Goal: Task Accomplishment & Management: Manage account settings

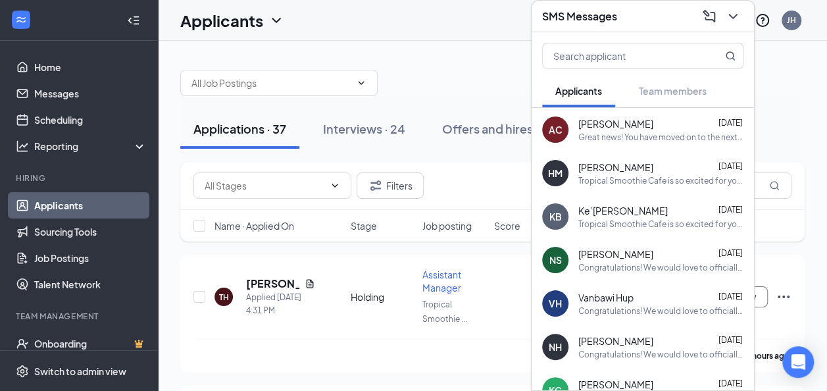
click at [399, 87] on div at bounding box center [492, 76] width 625 height 39
click at [737, 16] on icon "ChevronDown" at bounding box center [733, 17] width 16 height 16
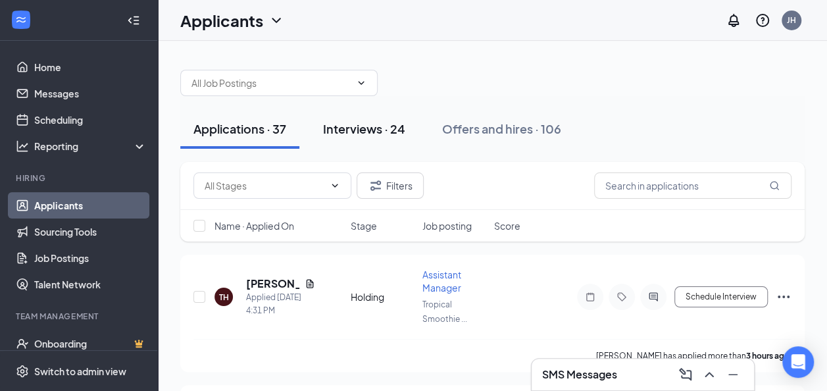
click at [378, 124] on div "Interviews · 24" at bounding box center [364, 128] width 82 height 16
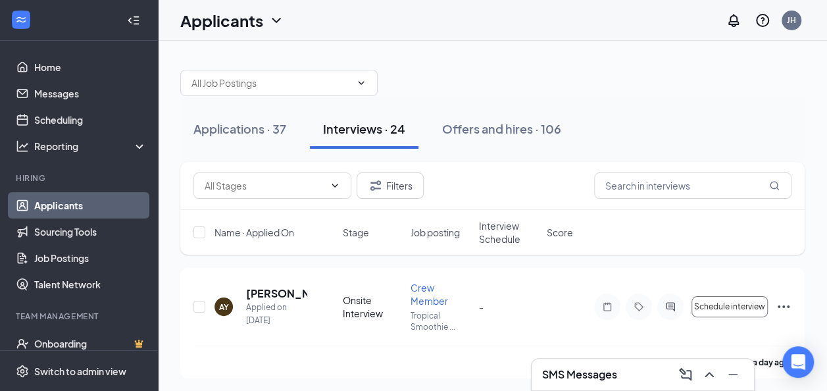
click at [516, 231] on span "Interview Schedule" at bounding box center [509, 232] width 60 height 26
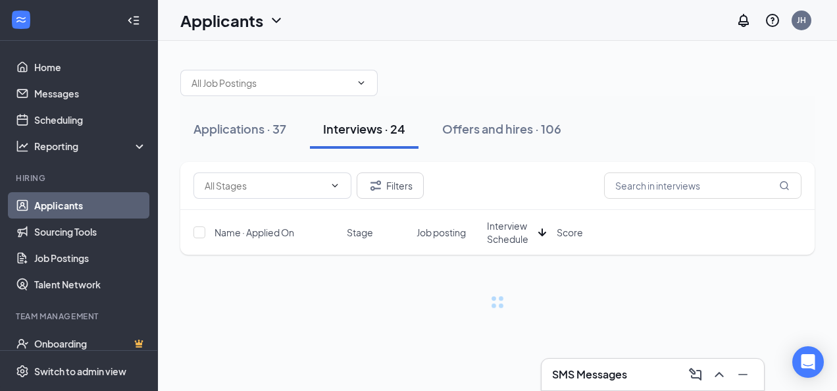
click at [516, 231] on span "Interview Schedule" at bounding box center [510, 232] width 46 height 26
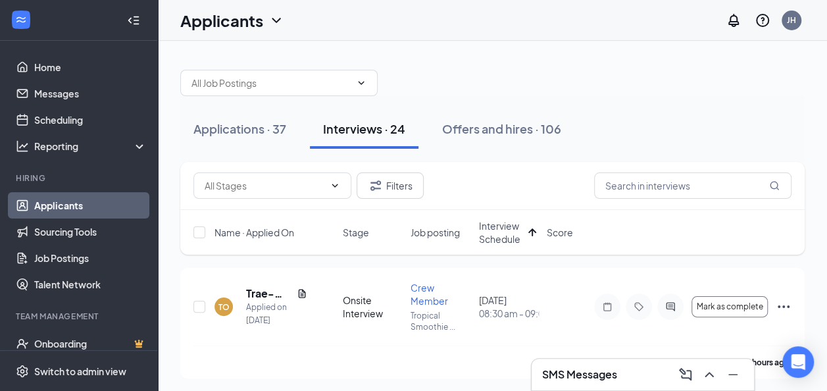
scroll to position [34, 0]
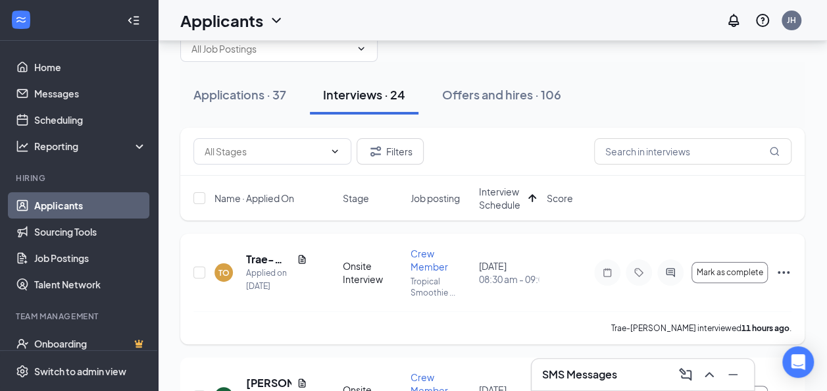
click at [783, 271] on icon "Ellipses" at bounding box center [784, 272] width 12 height 3
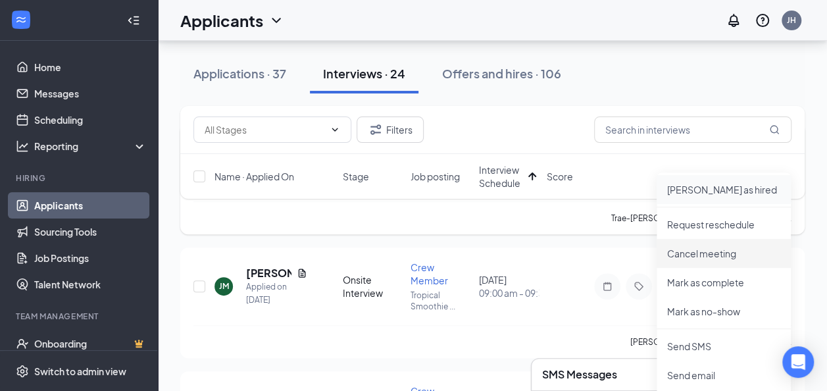
scroll to position [150, 0]
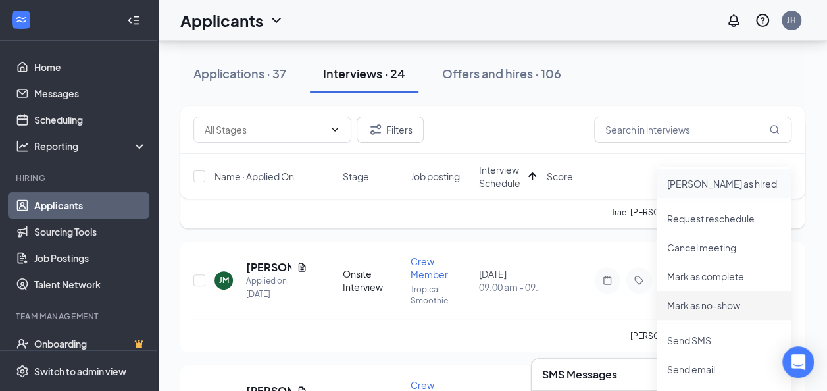
click at [731, 303] on p "Mark as no-show" at bounding box center [723, 305] width 113 height 13
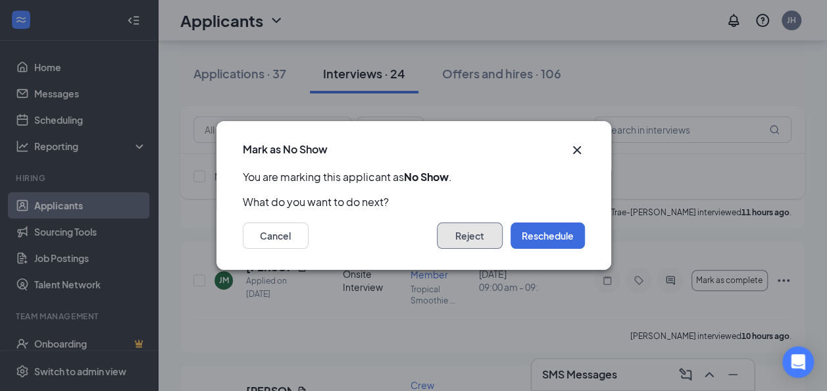
click at [463, 240] on button "Reject" at bounding box center [470, 235] width 66 height 26
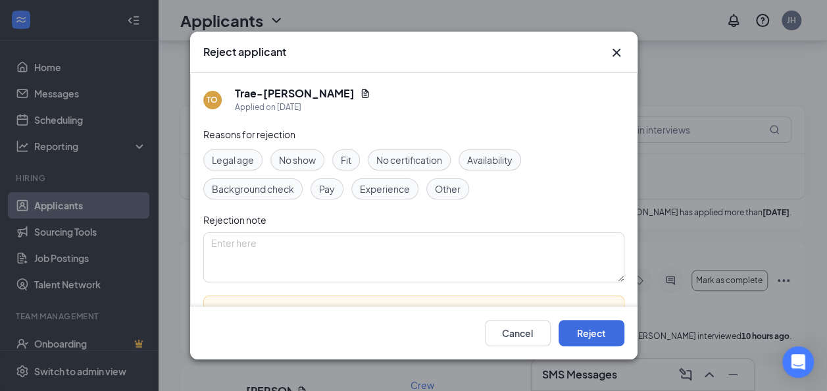
click at [309, 163] on span "No show" at bounding box center [297, 160] width 37 height 14
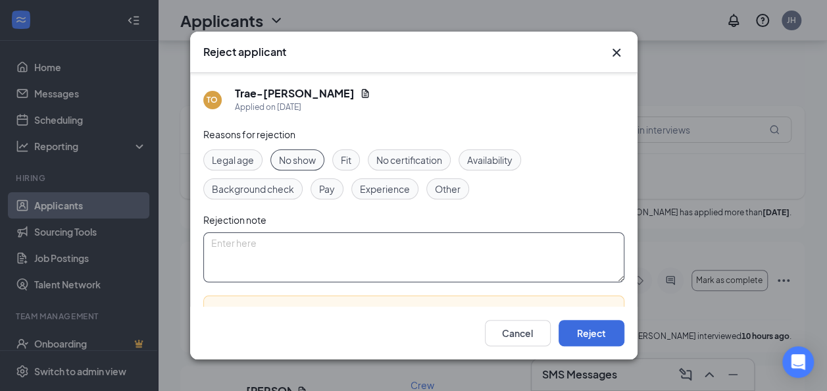
scroll to position [92, 0]
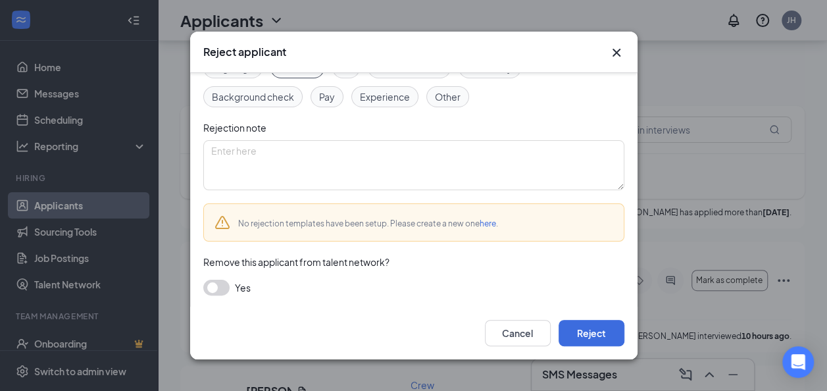
click at [215, 290] on button "button" at bounding box center [216, 288] width 26 height 16
click at [576, 326] on button "Reject" at bounding box center [592, 333] width 66 height 26
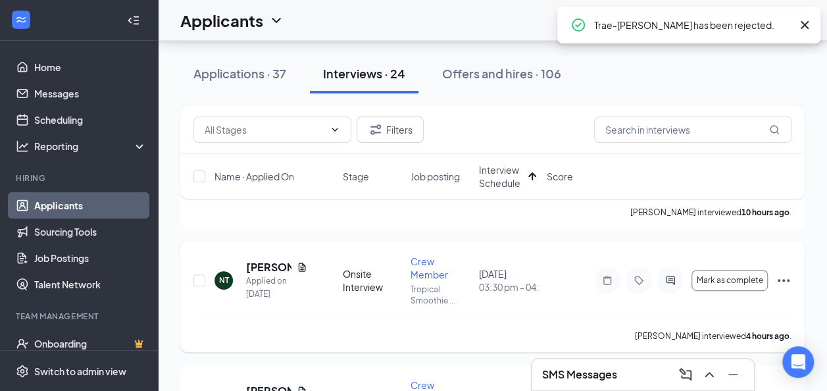
click at [785, 278] on icon "Ellipses" at bounding box center [784, 280] width 16 height 16
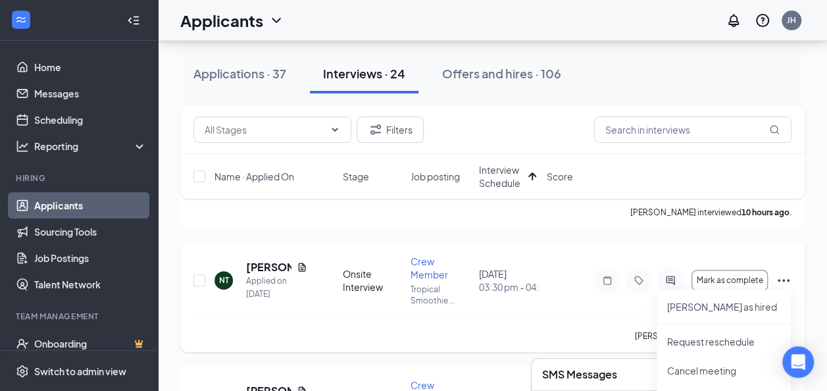
click at [603, 317] on div "NT [PERSON_NAME] Applied on [DATE] Onsite Interview Crew Member Tropical Smooth…" at bounding box center [492, 287] width 598 height 64
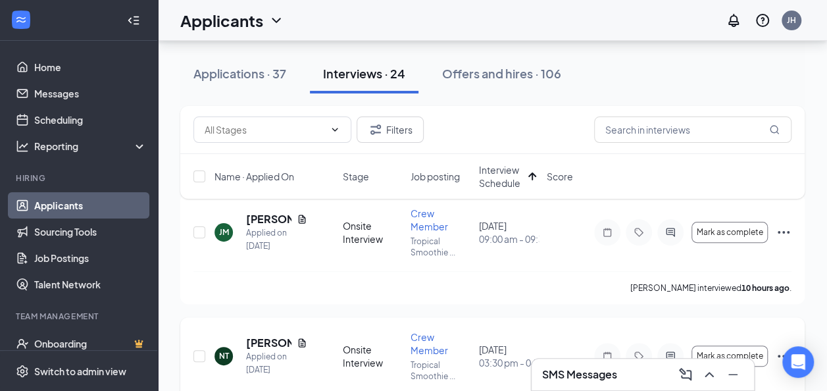
scroll to position [74, 0]
click at [790, 229] on icon "Ellipses" at bounding box center [784, 233] width 16 height 16
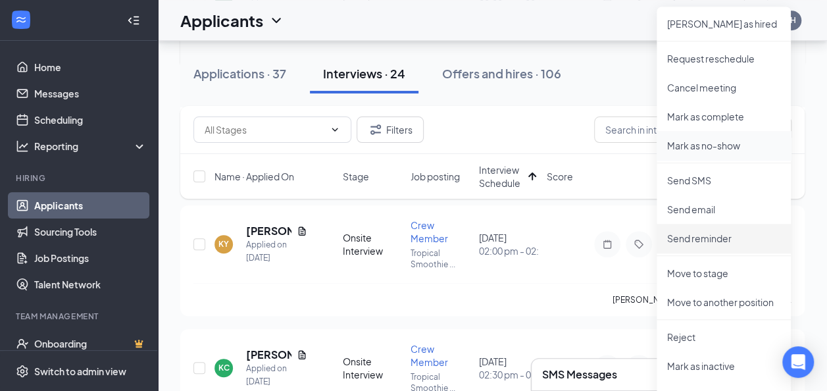
scroll to position [311, 0]
click at [680, 342] on p "Reject" at bounding box center [723, 336] width 113 height 13
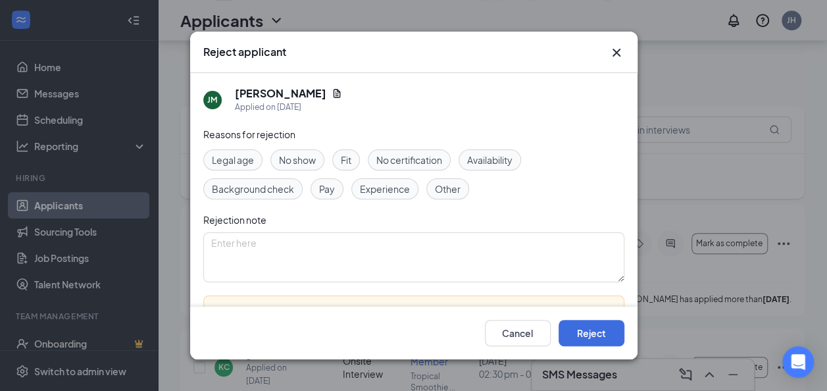
click at [353, 161] on div "Fit" at bounding box center [346, 159] width 28 height 21
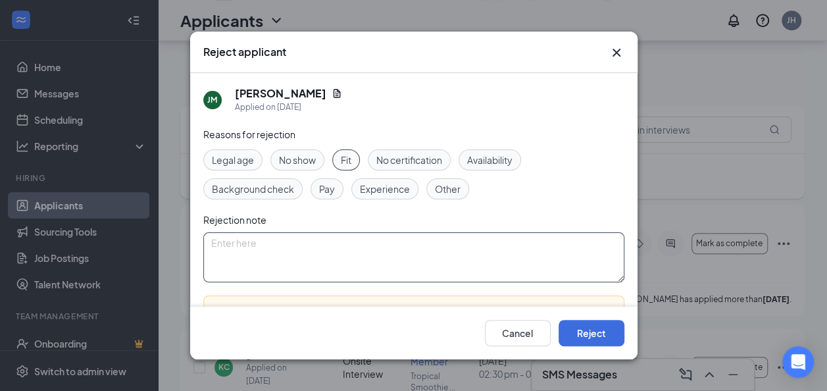
scroll to position [92, 0]
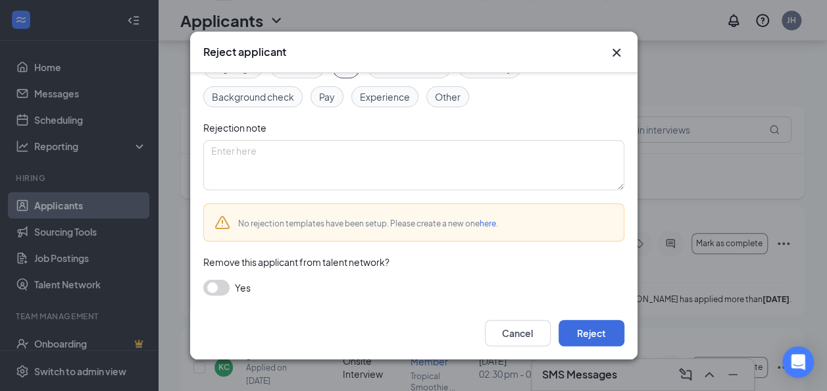
click at [211, 287] on button "button" at bounding box center [216, 288] width 26 height 16
click at [582, 332] on button "Reject" at bounding box center [592, 333] width 66 height 26
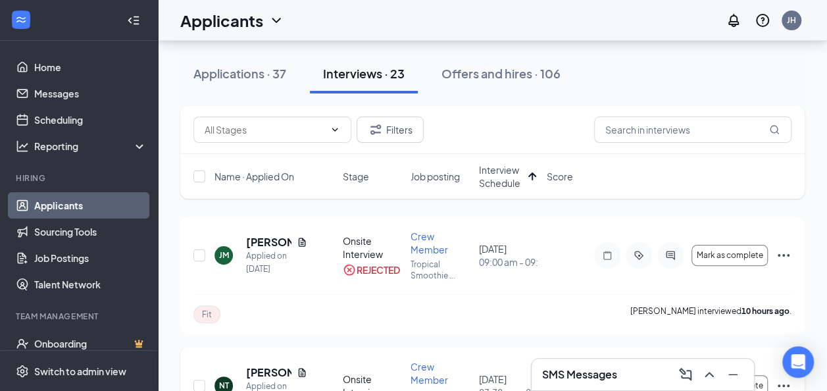
scroll to position [193, 0]
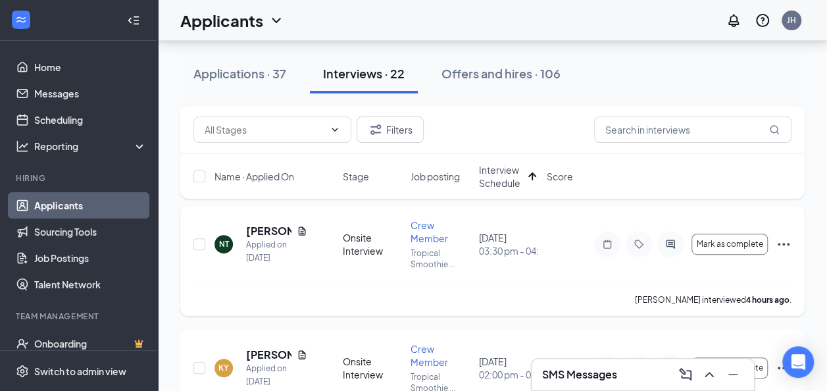
click at [786, 243] on icon "Ellipses" at bounding box center [784, 244] width 16 height 16
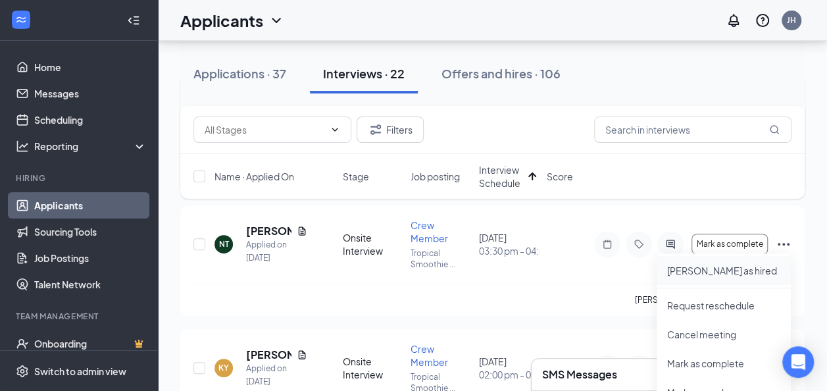
click at [723, 266] on p "[PERSON_NAME] as hired" at bounding box center [723, 270] width 113 height 13
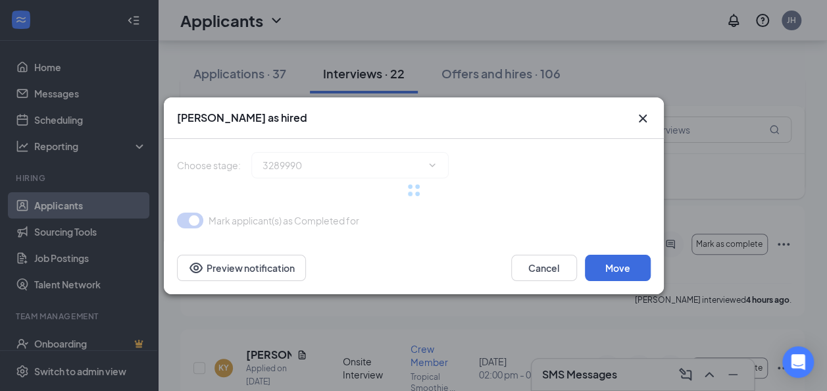
type input "Hiring Complete (final stage)"
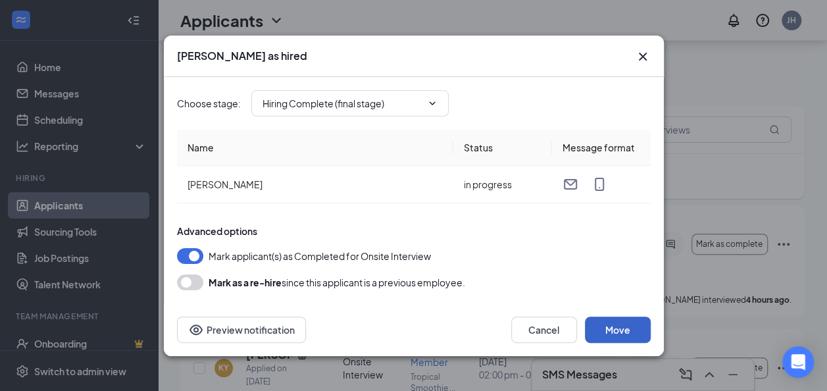
click at [625, 336] on button "Move" at bounding box center [618, 330] width 66 height 26
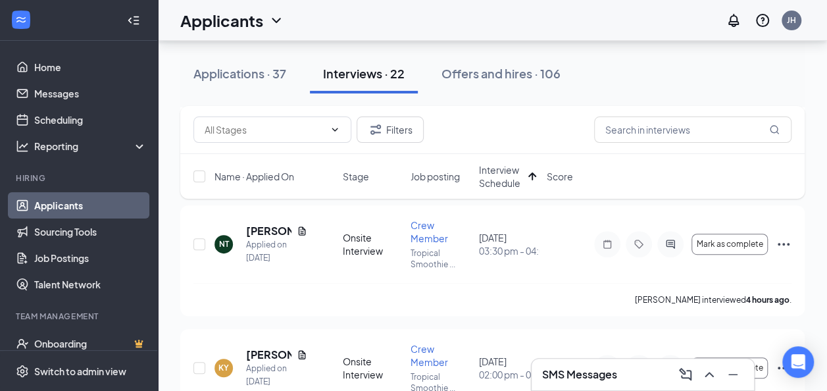
click at [632, 371] on div "SMS Messages" at bounding box center [642, 374] width 201 height 21
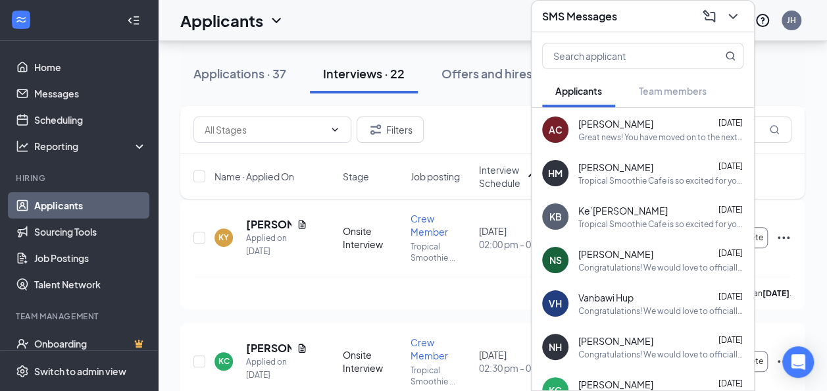
click at [632, 184] on div "Tropical Smoothie Cafe is so excited for you to join our team! Do you know anyo…" at bounding box center [660, 180] width 165 height 11
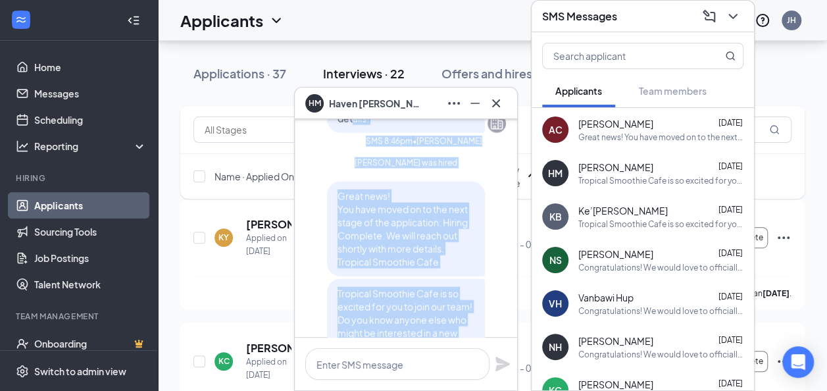
scroll to position [0, 0]
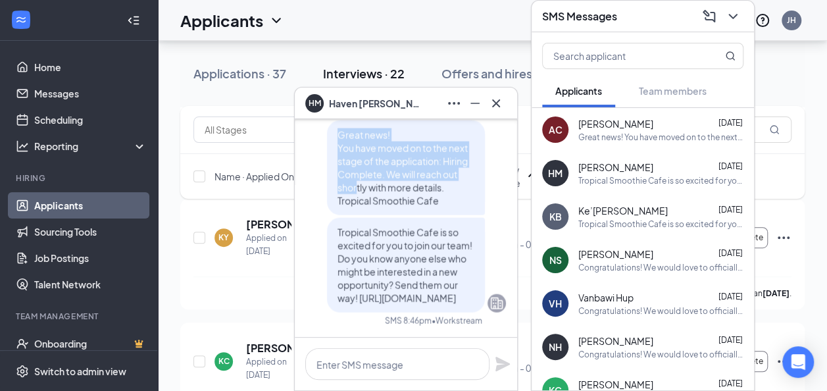
drag, startPoint x: 391, startPoint y: 205, endPoint x: 345, endPoint y: 154, distance: 68.5
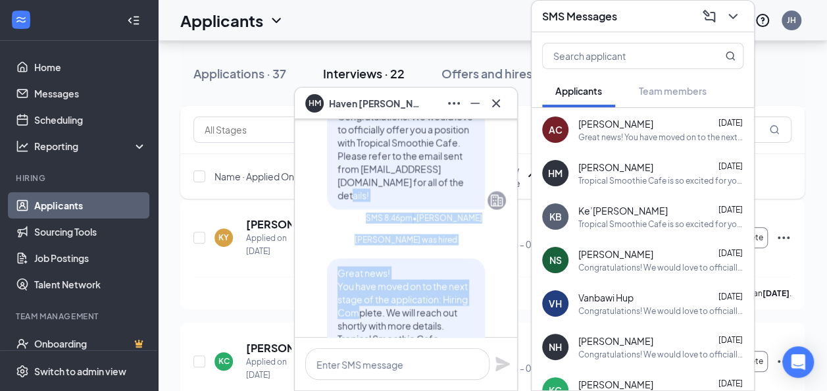
scroll to position [-170, 0]
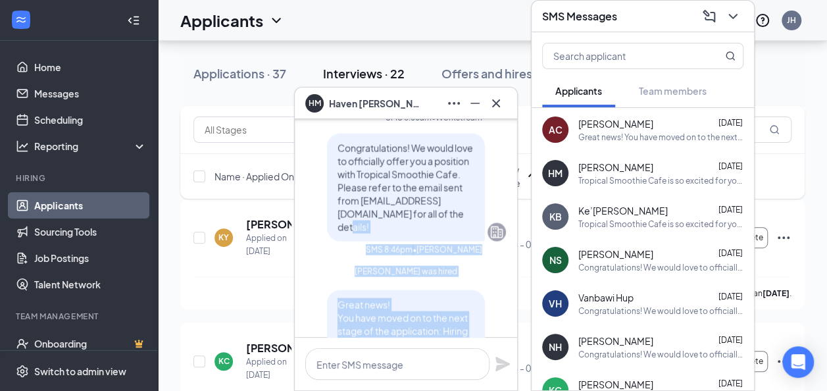
drag, startPoint x: 345, startPoint y: 154, endPoint x: 398, endPoint y: 199, distance: 69.6
click at [398, 199] on p "Congratulations! We would love to officially offer you a position with Tropical…" at bounding box center [406, 187] width 137 height 92
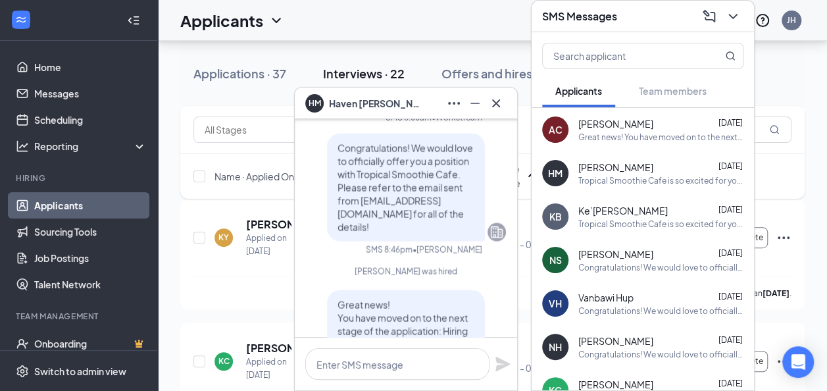
click at [349, 179] on span "Congratulations! We would love to officially offer you a position with Tropical…" at bounding box center [406, 187] width 136 height 91
drag, startPoint x: 388, startPoint y: 201, endPoint x: 365, endPoint y: 187, distance: 27.8
click at [365, 187] on p "Congratulations! We would love to officially offer you a position with Tropical…" at bounding box center [406, 187] width 137 height 92
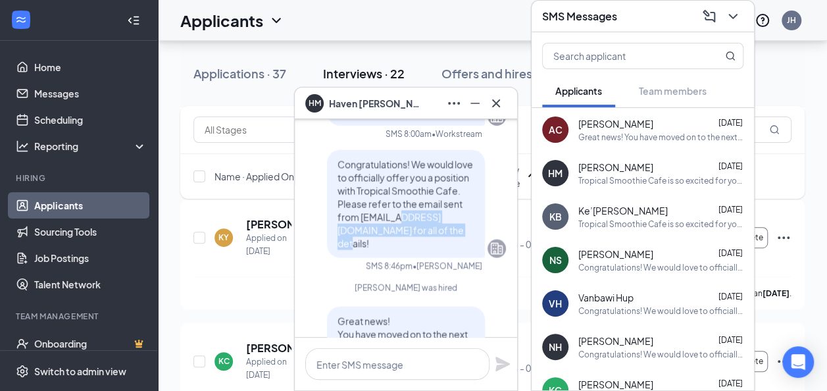
scroll to position [-193, 0]
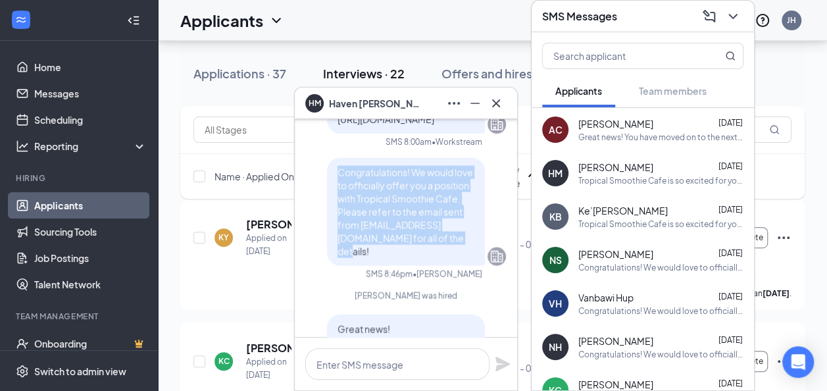
drag, startPoint x: 329, startPoint y: 147, endPoint x: 388, endPoint y: 222, distance: 95.6
click at [388, 222] on p "Congratulations! We would love to officially offer you a position with Tropical…" at bounding box center [406, 212] width 137 height 92
copy span "Congratulations! We would love to officially offer you a position with Tropical…"
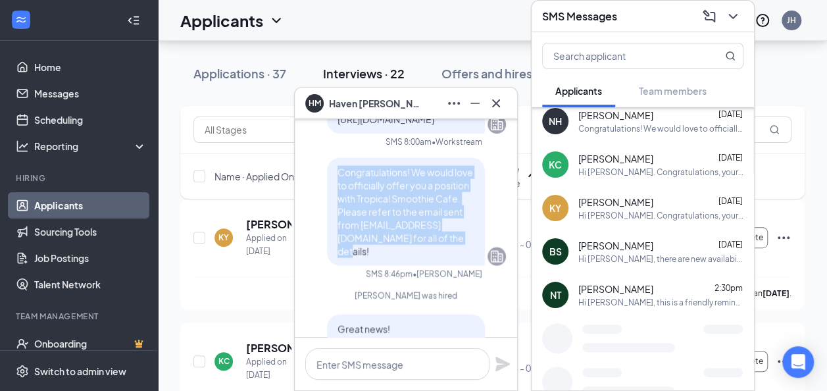
scroll to position [226, 0]
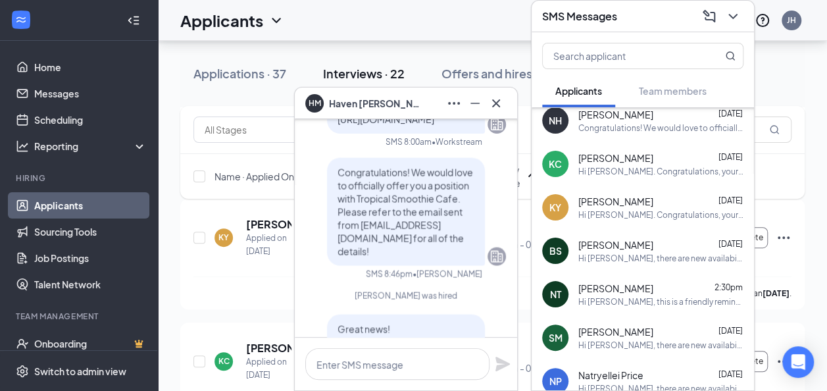
click at [632, 296] on div "Hi [PERSON_NAME], this is a friendly reminder. Your meeting with Tropical Smoot…" at bounding box center [660, 301] width 165 height 11
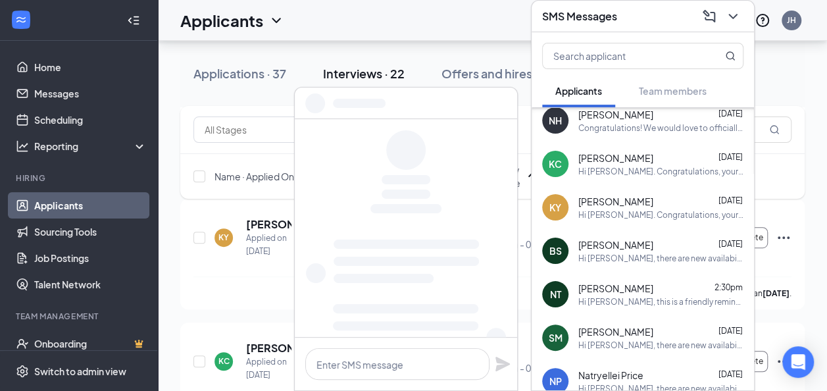
scroll to position [0, 0]
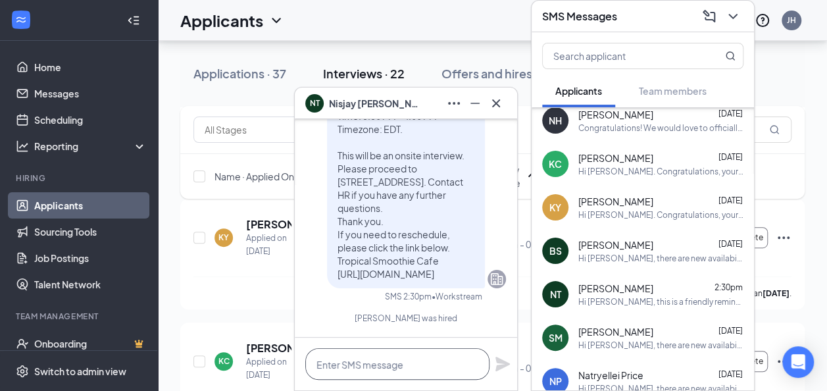
click at [358, 365] on textarea at bounding box center [397, 364] width 184 height 32
paste textarea "Congratulations! We would love to officially offer you a position with Tropical…"
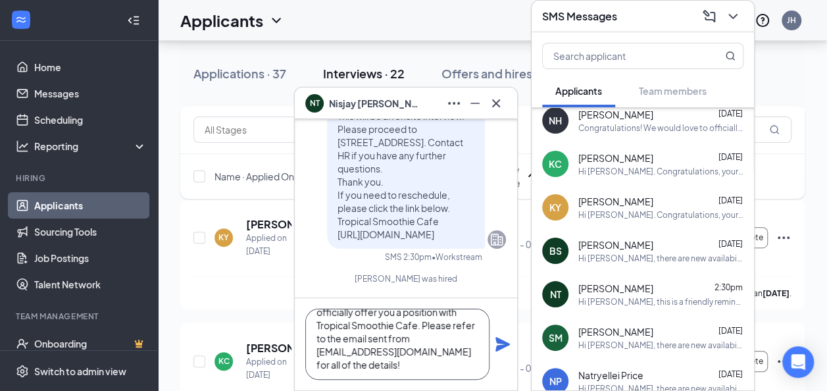
scroll to position [39, 0]
type textarea "Congratulations! We would love to officially offer you a position with Tropical…"
click at [502, 344] on icon "Plane" at bounding box center [503, 344] width 14 height 14
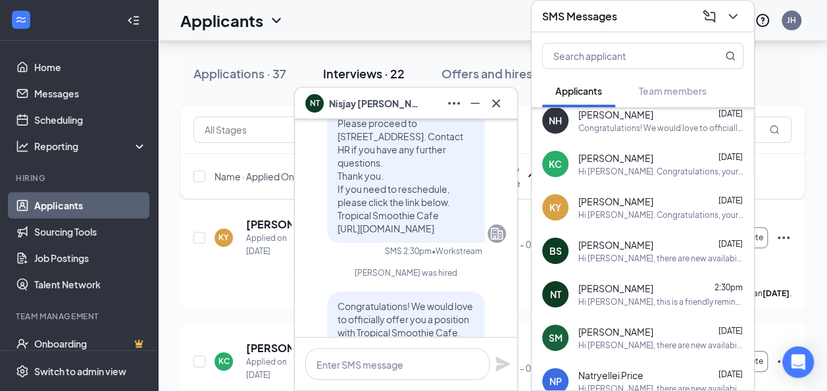
scroll to position [-197, 0]
click at [499, 107] on icon "Cross" at bounding box center [496, 103] width 16 height 16
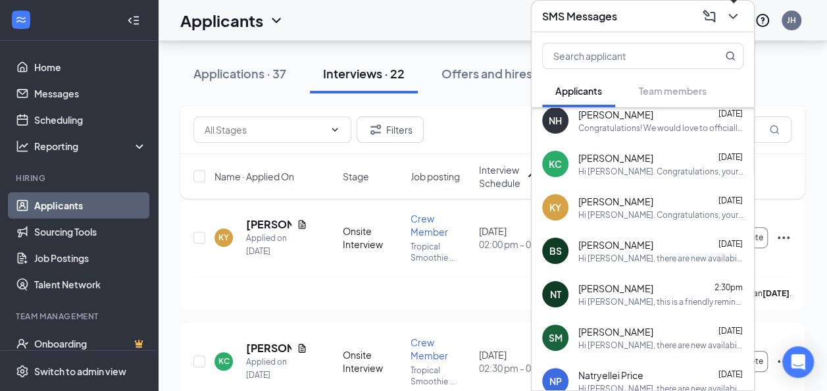
click at [735, 16] on icon "ChevronDown" at bounding box center [733, 17] width 16 height 16
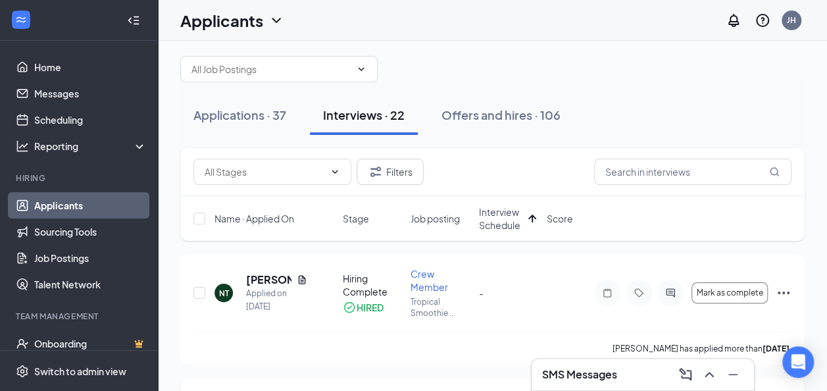
scroll to position [11, 0]
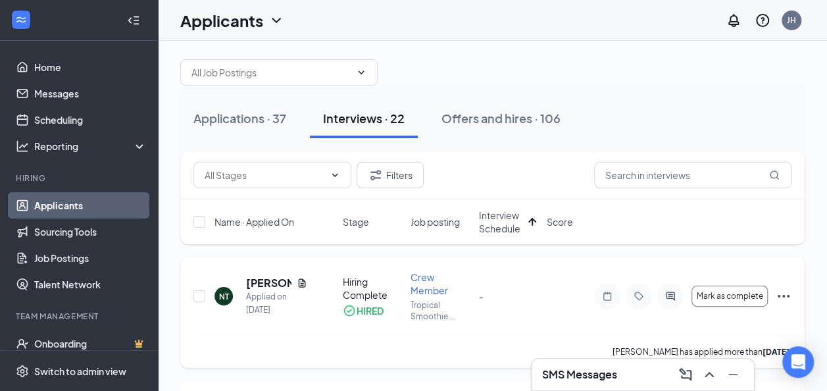
click at [787, 295] on icon "Ellipses" at bounding box center [784, 296] width 12 height 3
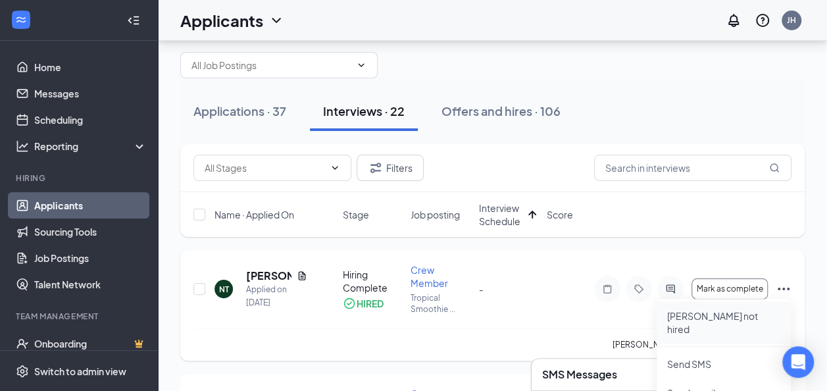
scroll to position [0, 0]
